Goal: Transaction & Acquisition: Purchase product/service

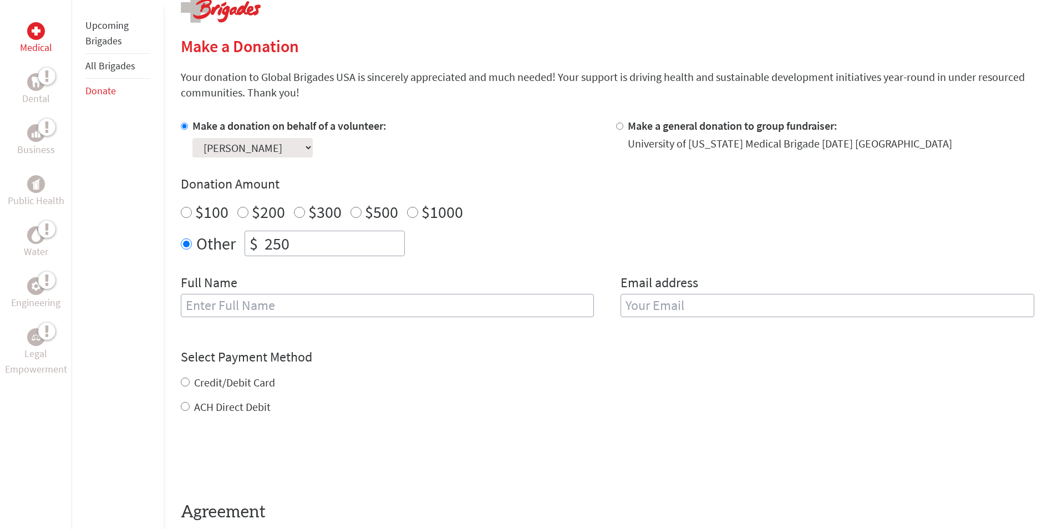
scroll to position [287, 0]
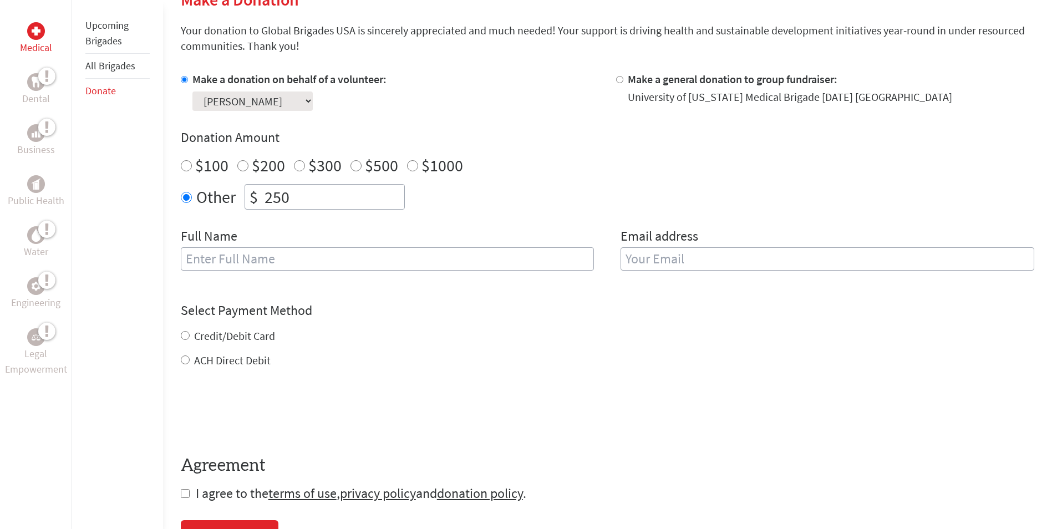
click at [326, 257] on input "text" at bounding box center [388, 258] width 414 height 23
type input "[PERSON_NAME]"
type input "[EMAIL_ADDRESS][DOMAIN_NAME]"
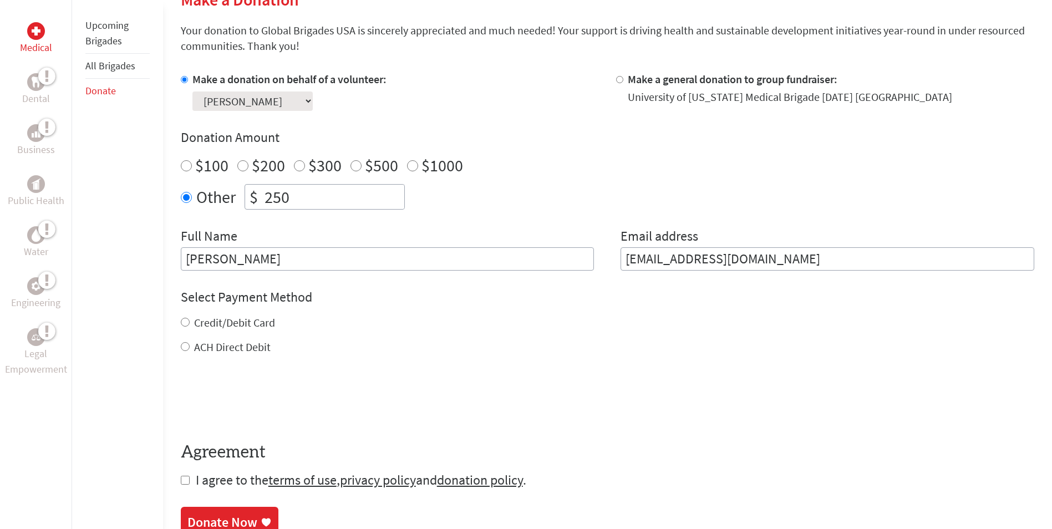
click at [184, 344] on input "ACH Direct Debit" at bounding box center [185, 346] width 9 height 9
radio input "true"
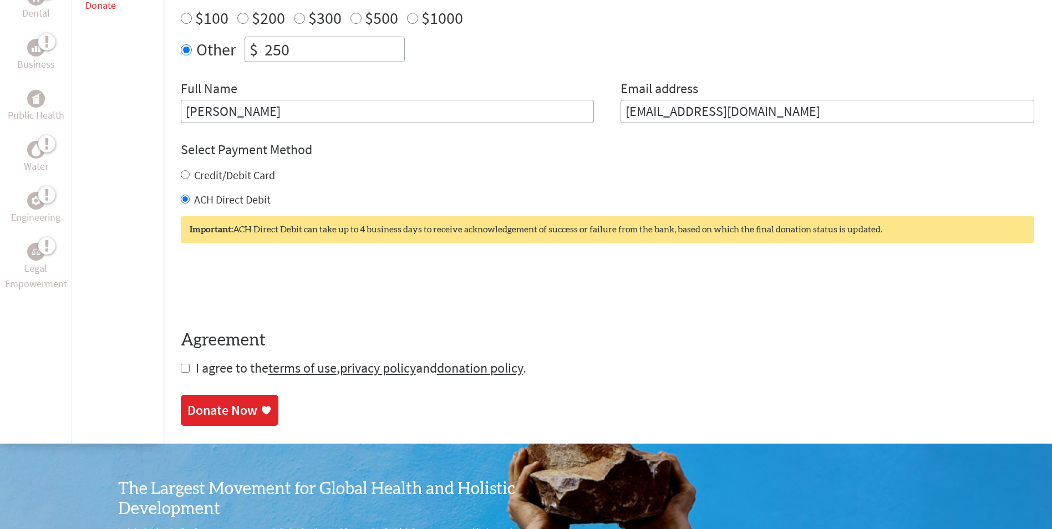
scroll to position [462, 0]
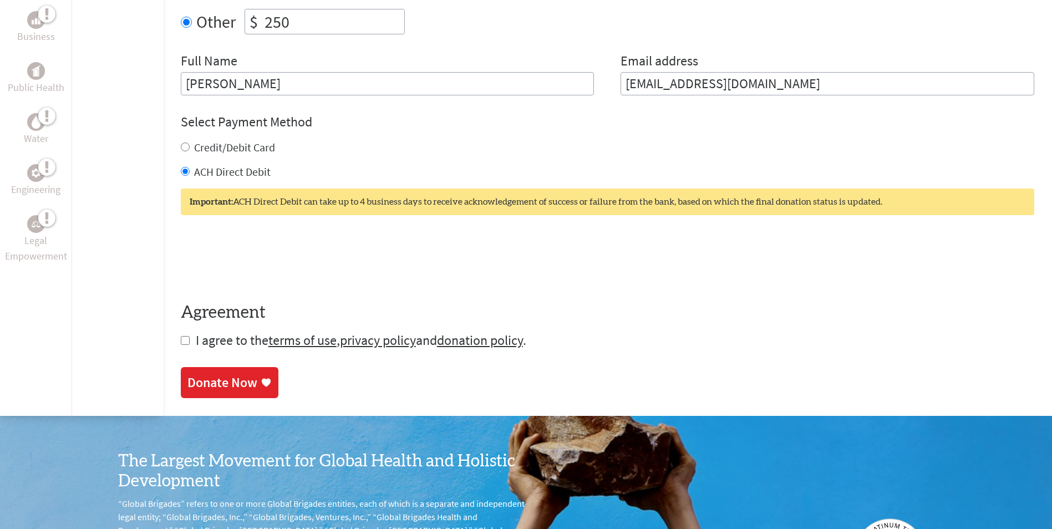
click at [183, 341] on input "checkbox" at bounding box center [185, 340] width 9 height 9
checkbox input "true"
click at [514, 347] on link "donation policy" at bounding box center [480, 340] width 86 height 17
click at [208, 393] on div "Donate Now" at bounding box center [222, 384] width 70 height 18
